Goal: Communication & Community: Answer question/provide support

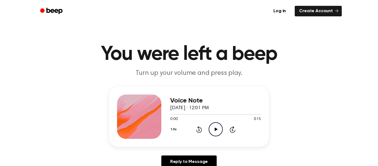
click at [214, 131] on icon "Play Audio" at bounding box center [216, 129] width 14 height 14
click at [214, 131] on icon "Pause Audio" at bounding box center [216, 129] width 14 height 14
click at [214, 131] on icon "Play Audio" at bounding box center [216, 129] width 14 height 14
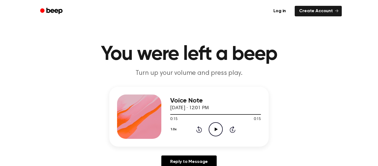
click at [333, 11] on link "Create Account" at bounding box center [318, 11] width 47 height 11
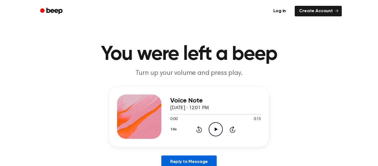
click at [174, 163] on link "Reply to Message" at bounding box center [189, 161] width 55 height 13
click at [287, 8] on link "Log in" at bounding box center [280, 11] width 24 height 13
click at [51, 9] on icon "Beep" at bounding box center [55, 11] width 16 height 6
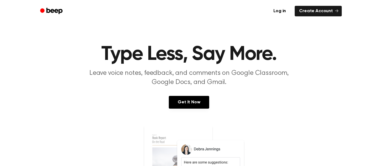
click at [51, 9] on icon "Beep" at bounding box center [55, 11] width 16 height 6
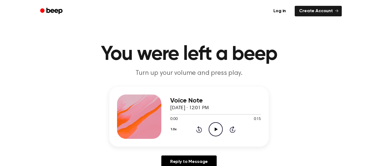
click at [326, 138] on div "Voice Note September 26, 2025 · 12:01 PM 0:00 0:15 Your browser does not suppor…" at bounding box center [189, 130] width 365 height 86
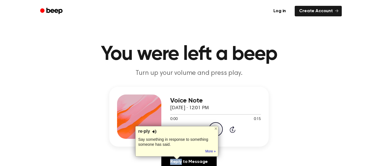
click at [155, 131] on div at bounding box center [154, 132] width 4 height 6
click at [94, 95] on div "Voice Note September 26, 2025 · 12:01 PM 0:00 0:15 Your browser does not suppor…" at bounding box center [189, 130] width 365 height 86
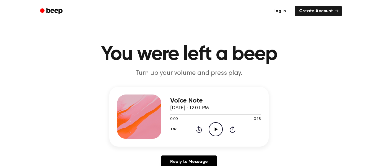
click at [215, 132] on icon "Play Audio" at bounding box center [216, 129] width 14 height 14
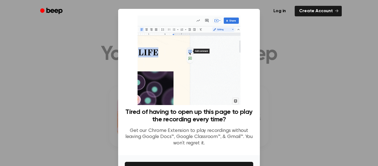
click at [308, 114] on div at bounding box center [189, 83] width 378 height 166
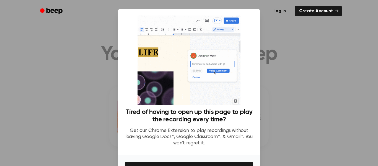
click at [285, 36] on div at bounding box center [189, 83] width 378 height 166
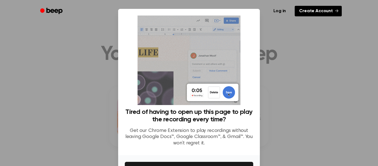
click at [308, 14] on link "Create Account" at bounding box center [318, 11] width 47 height 11
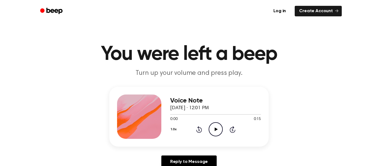
click at [220, 129] on icon "Play Audio" at bounding box center [216, 129] width 14 height 14
click at [220, 129] on icon "Pause Audio" at bounding box center [216, 129] width 14 height 14
click at [220, 129] on icon "Play Audio" at bounding box center [216, 129] width 14 height 14
click at [220, 129] on icon "Pause Audio" at bounding box center [216, 129] width 14 height 14
click at [220, 129] on icon "Play Audio" at bounding box center [216, 129] width 14 height 14
